Goal: Information Seeking & Learning: Find specific fact

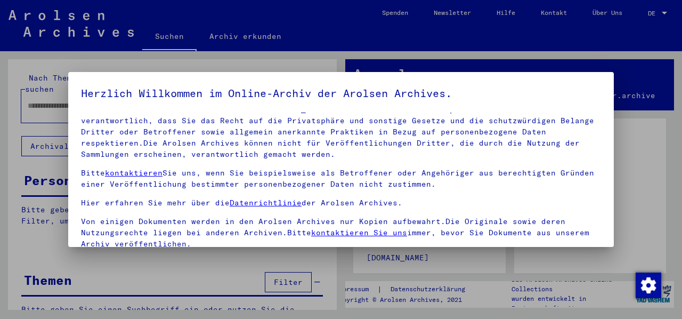
scroll to position [83, 0]
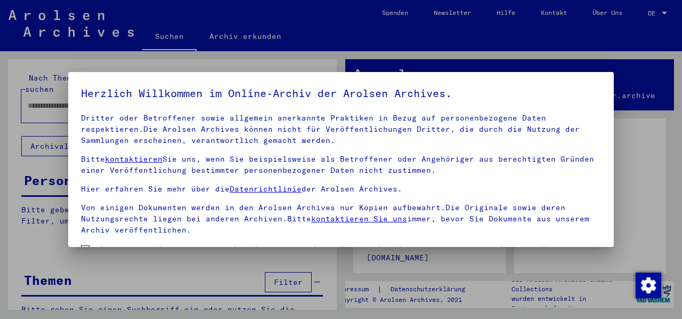
click at [91, 243] on label "Einverständniserklärung: Hiermit erkläre ich mich damit einverstanden, dass ich…" at bounding box center [341, 268] width 520 height 51
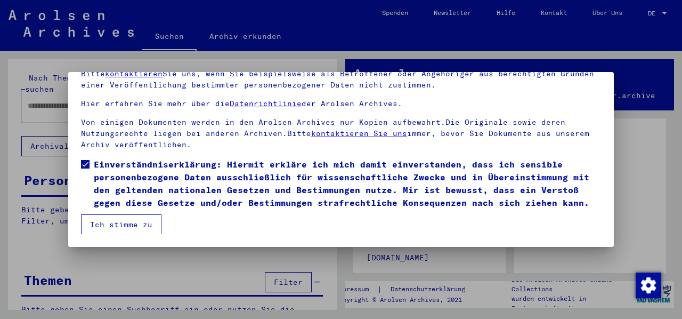
click at [113, 224] on button "Ich stimme zu" at bounding box center [121, 224] width 80 height 20
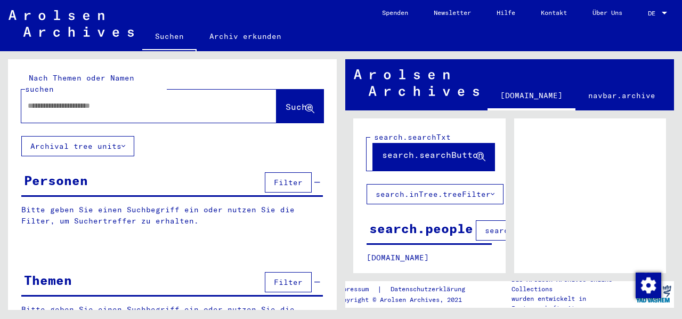
click at [663, 14] on div at bounding box center [665, 13] width 10 height 7
click at [642, 21] on span "English" at bounding box center [637, 19] width 26 height 8
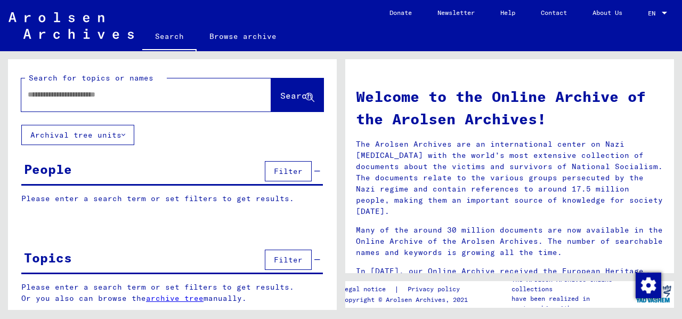
click at [42, 169] on div "People" at bounding box center [48, 168] width 48 height 19
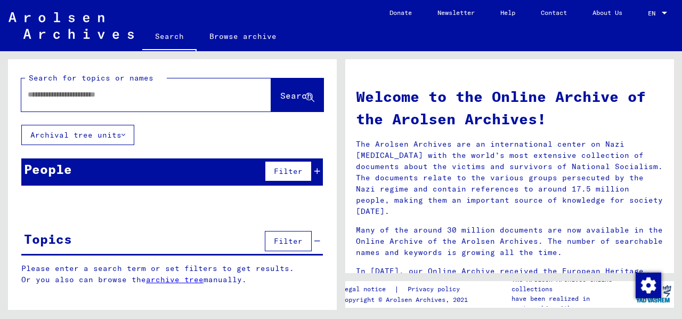
click at [319, 170] on icon at bounding box center [317, 170] width 6 height 7
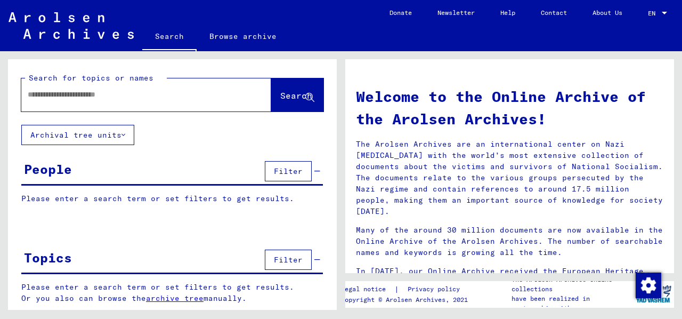
click at [279, 175] on button "Filter" at bounding box center [288, 171] width 47 height 20
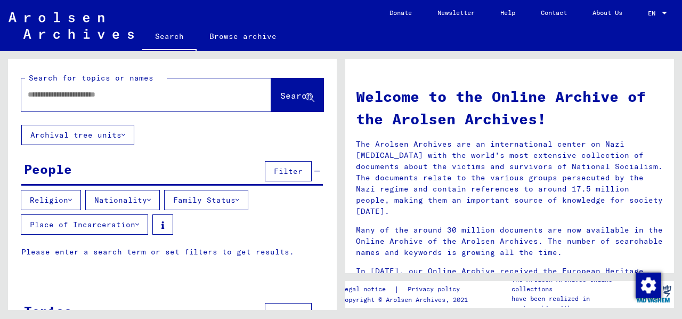
click at [72, 198] on icon at bounding box center [70, 199] width 4 height 7
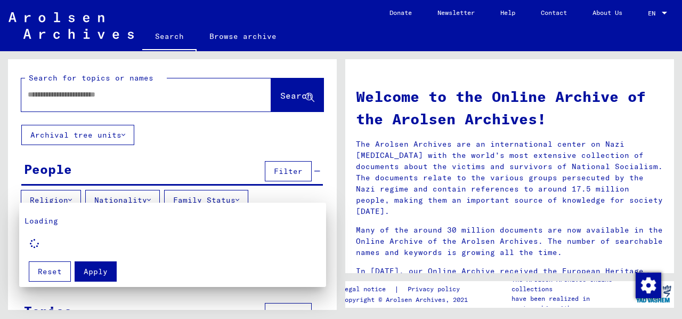
click at [71, 199] on div at bounding box center [341, 159] width 682 height 319
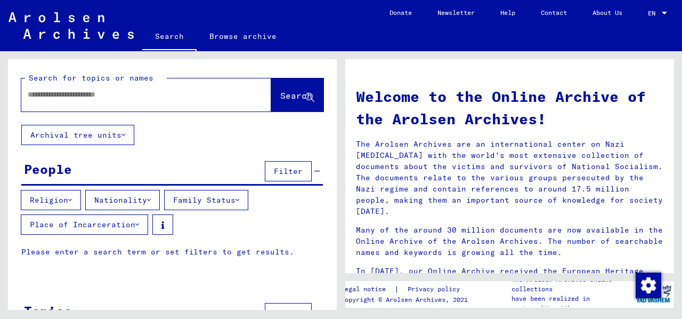
click at [160, 200] on button "Nationality" at bounding box center [122, 200] width 75 height 20
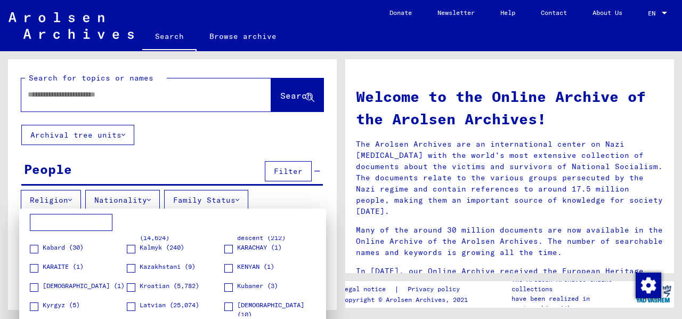
scroll to position [639, 0]
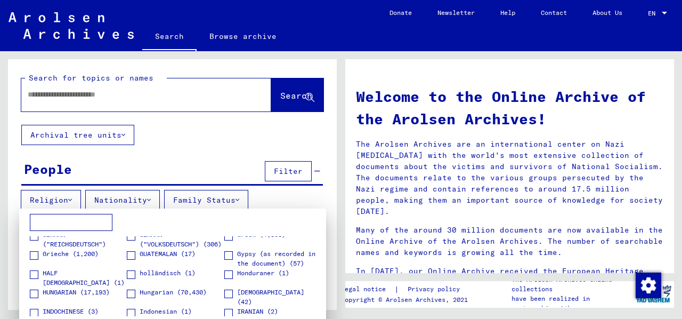
click at [131, 295] on span at bounding box center [131, 293] width 9 height 9
click at [35, 294] on span at bounding box center [34, 293] width 9 height 9
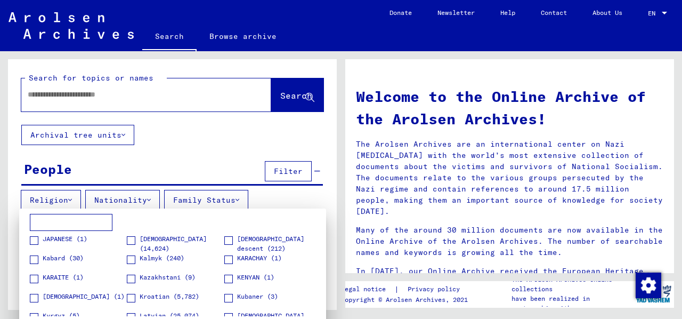
scroll to position [0, 0]
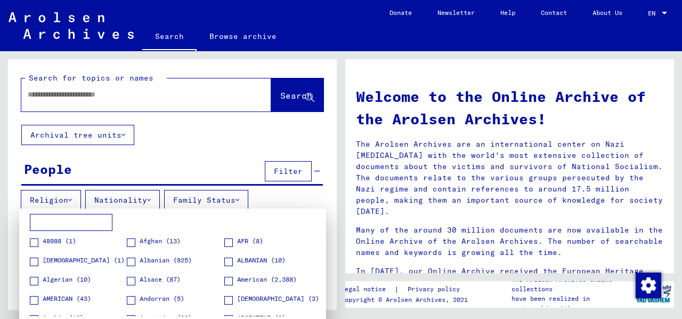
click at [239, 199] on div at bounding box center [341, 159] width 682 height 319
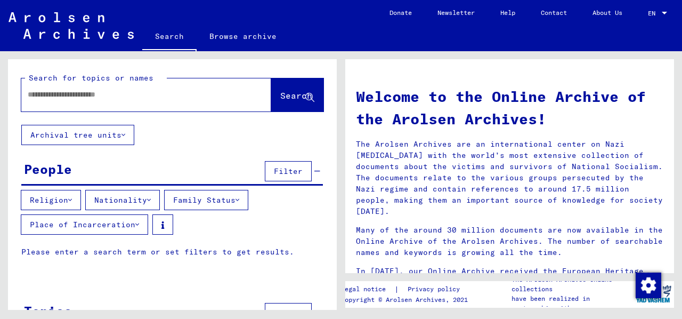
click at [108, 103] on div at bounding box center [130, 95] width 218 height 24
click at [86, 95] on input "text" at bounding box center [134, 94] width 212 height 11
click at [285, 94] on span "Search" at bounding box center [296, 95] width 32 height 11
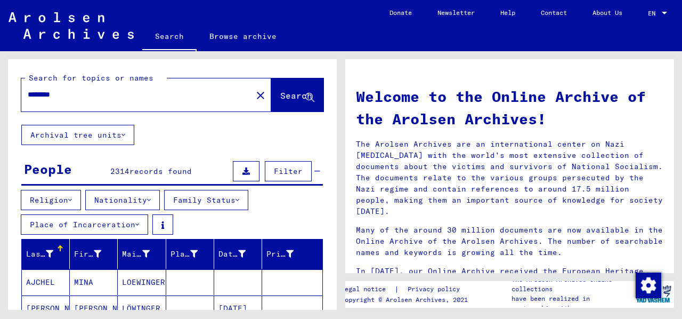
click at [125, 139] on button "Archival tree units" at bounding box center [77, 135] width 113 height 20
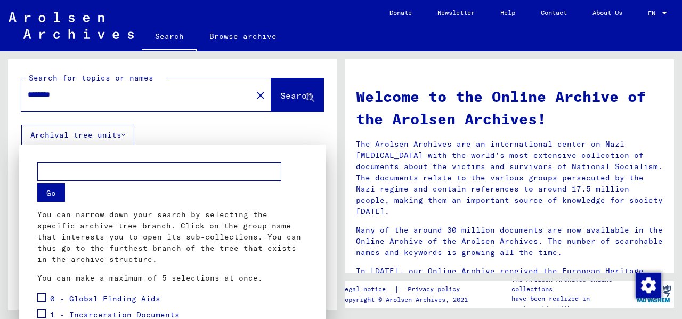
scroll to position [216, 0]
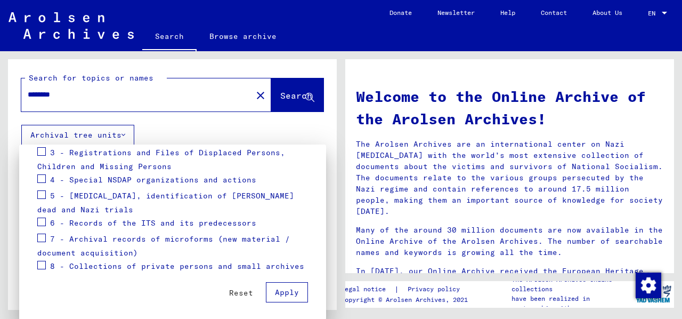
click at [125, 136] on div at bounding box center [341, 159] width 682 height 319
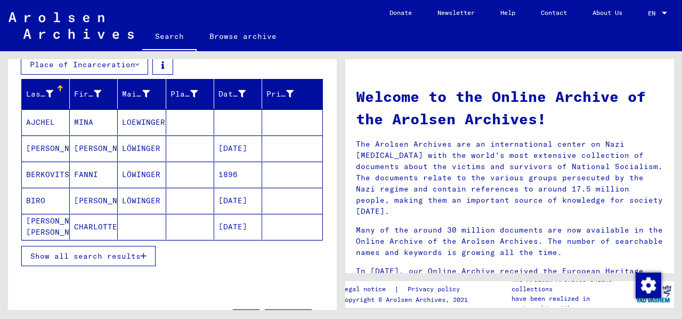
scroll to position [320, 0]
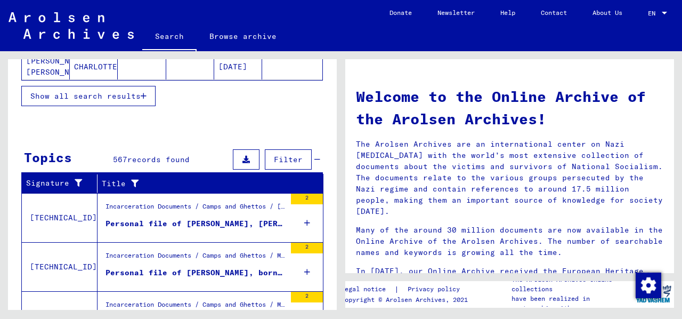
click at [144, 93] on icon "button" at bounding box center [144, 95] width 6 height 7
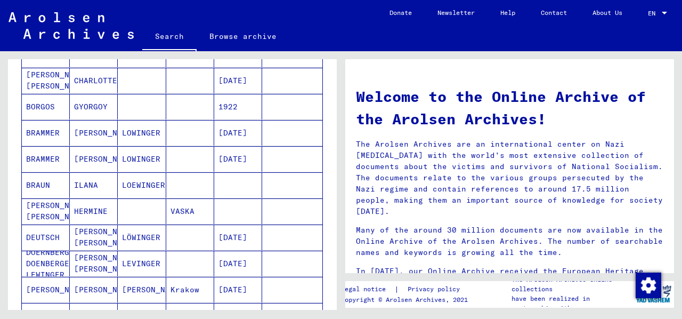
scroll to position [0, 0]
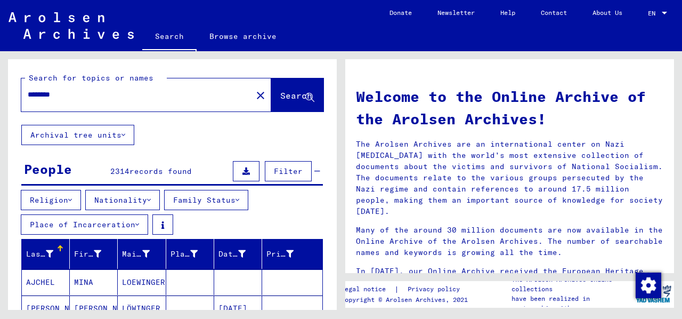
click at [88, 93] on input "********" at bounding box center [134, 94] width 212 height 11
type input "**********"
click at [280, 99] on span "Search" at bounding box center [296, 95] width 32 height 11
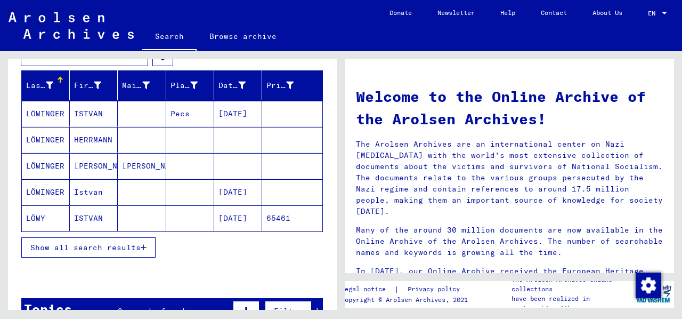
scroll to position [319, 0]
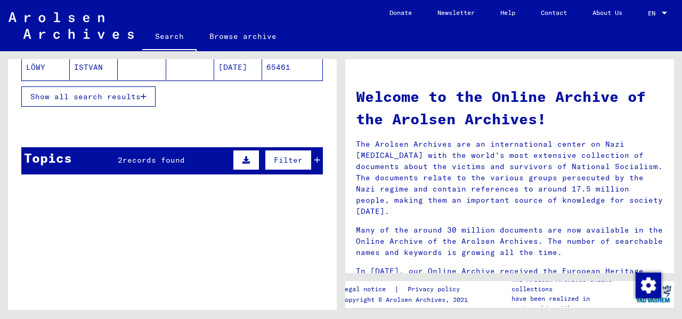
click at [121, 100] on button "Show all search results" at bounding box center [88, 96] width 134 height 20
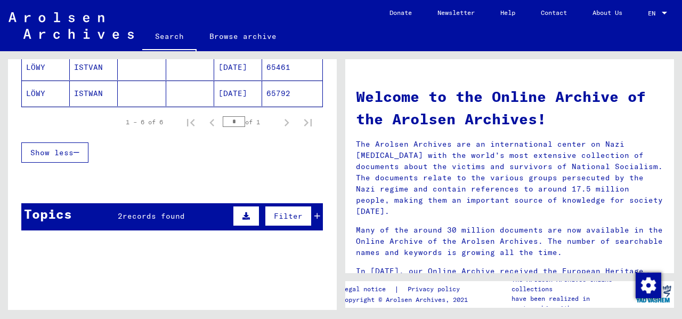
scroll to position [159, 0]
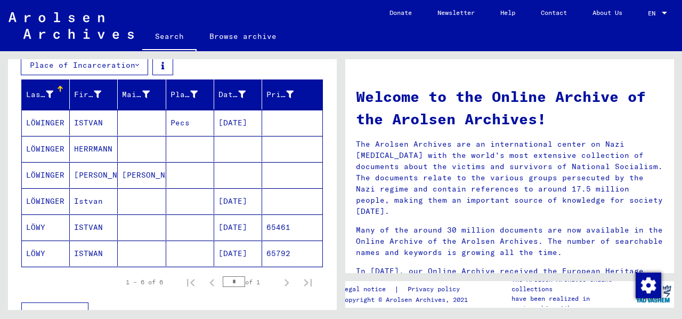
click at [553, 15] on link "Contact" at bounding box center [554, 13] width 52 height 26
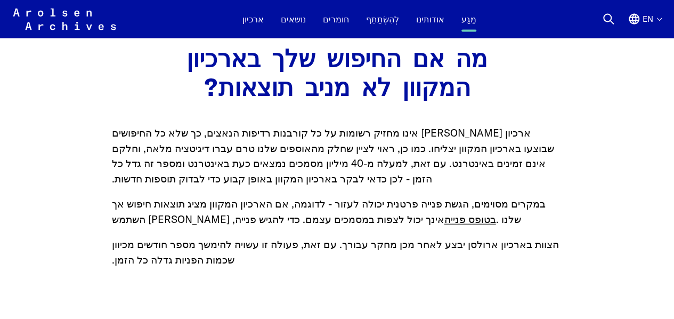
scroll to position [1073, 0]
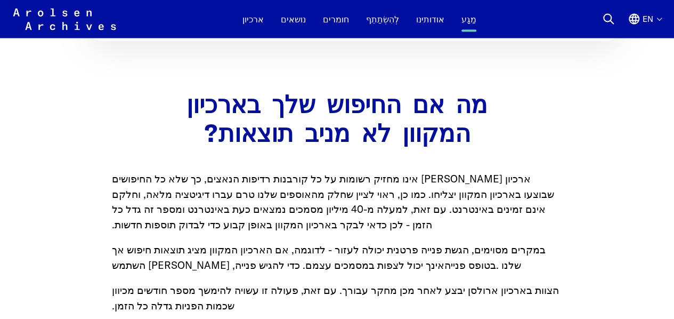
click at [444, 271] on font "בטופס פנייה" at bounding box center [470, 264] width 52 height 13
